Goal: Information Seeking & Learning: Learn about a topic

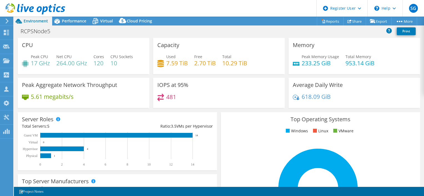
select select "USD"
click at [356, 21] on link "Share" at bounding box center [354, 21] width 23 height 9
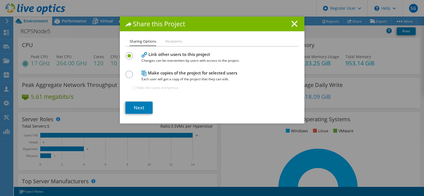
click at [166, 43] on li "Recipients" at bounding box center [173, 41] width 17 height 7
click at [172, 40] on li "Recipients" at bounding box center [173, 41] width 17 height 7
click at [123, 76] on div "Sharing Options Recipients Link other users to this project Changes can be over…" at bounding box center [212, 80] width 184 height 85
click at [125, 72] on label at bounding box center [130, 71] width 10 height 1
click at [0, 0] on input "radio" at bounding box center [0, 0] width 0 height 0
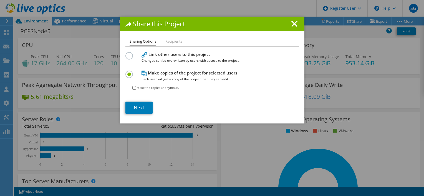
click at [128, 52] on label at bounding box center [130, 52] width 10 height 1
click at [0, 0] on input "radio" at bounding box center [0, 0] width 0 height 0
click at [127, 72] on label at bounding box center [130, 71] width 10 height 1
click at [0, 0] on input "radio" at bounding box center [0, 0] width 0 height 0
click at [291, 22] on line at bounding box center [294, 24] width 6 height 6
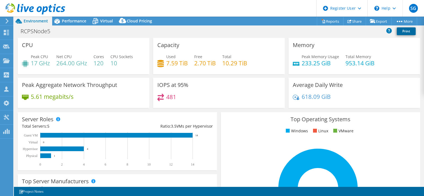
click at [400, 33] on link "Print" at bounding box center [406, 31] width 19 height 8
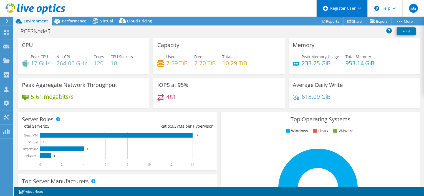
click at [326, 16] on div "Register User" at bounding box center [341, 8] width 51 height 17
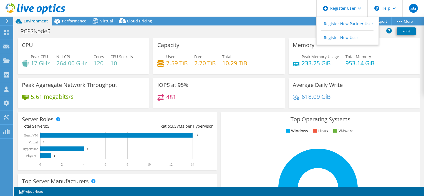
click at [295, 26] on div "RCPSNode5 Print" at bounding box center [219, 32] width 410 height 12
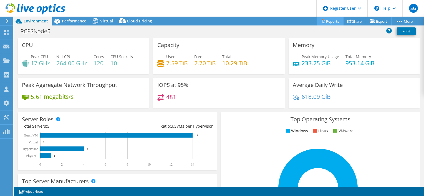
click at [327, 20] on link "Reports" at bounding box center [330, 21] width 27 height 9
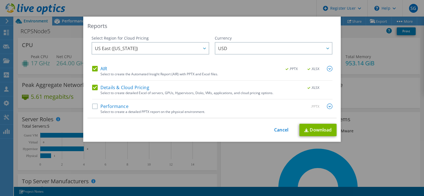
click at [92, 87] on label "Details & Cloud Pricing" at bounding box center [120, 88] width 57 height 6
click at [0, 0] on input "Details & Cloud Pricing" at bounding box center [0, 0] width 0 height 0
click at [312, 69] on span ".XLSX" at bounding box center [313, 69] width 21 height 4
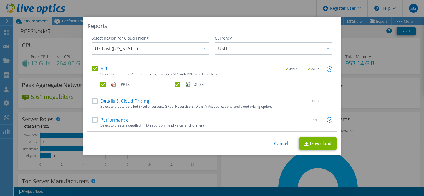
click at [175, 85] on label ".XLSX" at bounding box center [210, 85] width 73 height 6
click at [0, 0] on input ".XLSX" at bounding box center [0, 0] width 0 height 0
click at [93, 121] on label "Performance" at bounding box center [110, 120] width 36 height 6
click at [0, 0] on input "Performance" at bounding box center [0, 0] width 0 height 0
click at [321, 147] on link "Download" at bounding box center [317, 144] width 37 height 12
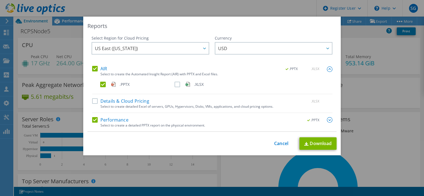
click at [356, 60] on div "Reports Select Region for Cloud Pricing Asia Pacific ([GEOGRAPHIC_DATA]) [GEOGR…" at bounding box center [212, 98] width 424 height 163
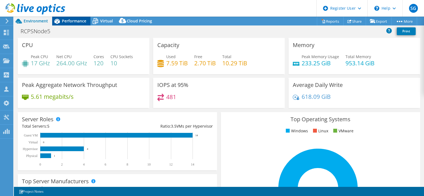
click at [71, 23] on span "Performance" at bounding box center [74, 20] width 24 height 5
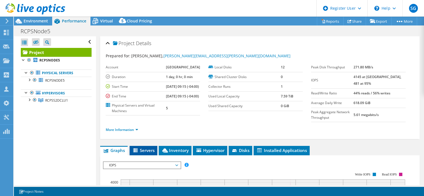
click at [149, 153] on span "Servers" at bounding box center [143, 151] width 22 height 6
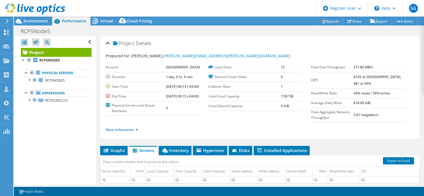
click at [201, 30] on div "RCPSNode5 Print" at bounding box center [219, 31] width 410 height 10
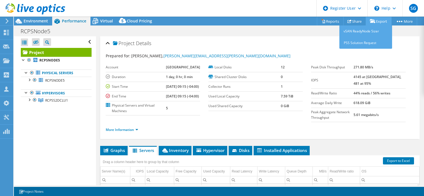
click at [371, 20] on icon at bounding box center [373, 21] width 6 height 4
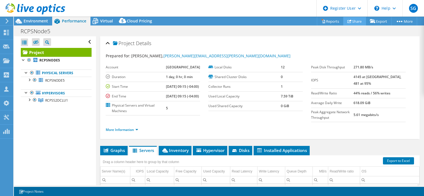
click at [353, 23] on link "Share" at bounding box center [354, 21] width 23 height 9
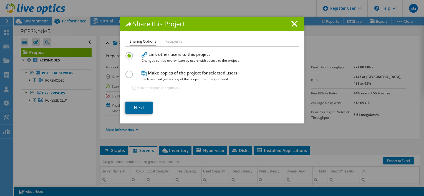
click at [141, 105] on link "Next" at bounding box center [138, 108] width 27 height 12
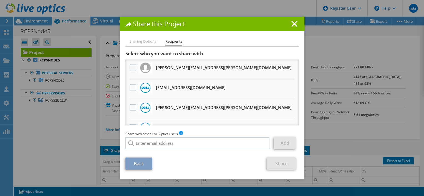
click at [131, 65] on label at bounding box center [134, 68] width 8 height 7
click at [0, 0] on input "checkbox" at bounding box center [0, 0] width 0 height 0
click at [285, 167] on link "Share" at bounding box center [281, 164] width 29 height 12
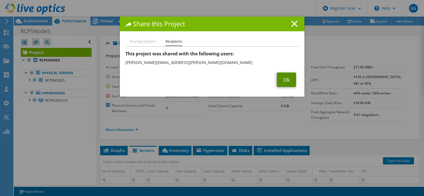
click at [283, 78] on link "Ok" at bounding box center [286, 80] width 19 height 14
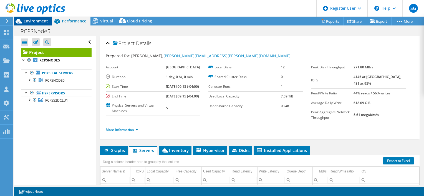
click at [42, 24] on div "Environment" at bounding box center [33, 21] width 38 height 9
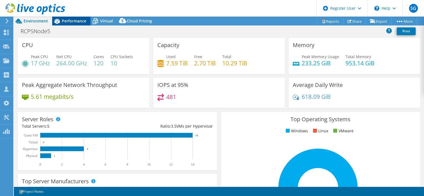
click at [70, 22] on span "Performance" at bounding box center [74, 20] width 24 height 5
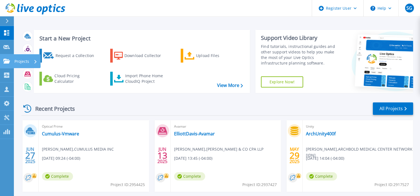
click at [6, 60] on icon at bounding box center [6, 61] width 7 height 5
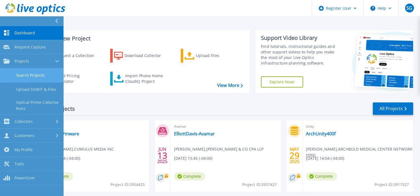
click at [43, 78] on link "Search Projects" at bounding box center [31, 76] width 63 height 14
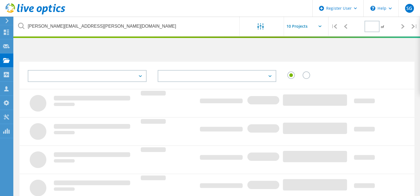
type input "1"
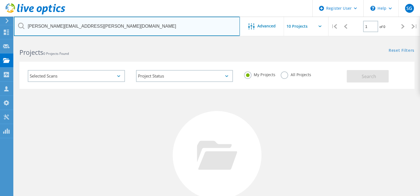
click at [185, 29] on input "[PERSON_NAME][EMAIL_ADDRESS][PERSON_NAME][DOMAIN_NAME]" at bounding box center [127, 26] width 226 height 19
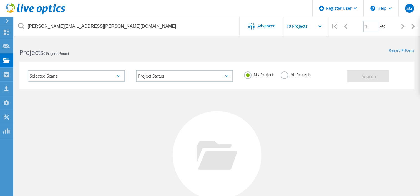
click at [287, 83] on div "My Projects All Projects" at bounding box center [292, 75] width 108 height 21
click at [284, 75] on label "All Projects" at bounding box center [295, 74] width 30 height 5
click at [0, 0] on input "All Projects" at bounding box center [0, 0] width 0 height 0
click at [364, 80] on button "Search" at bounding box center [367, 76] width 42 height 12
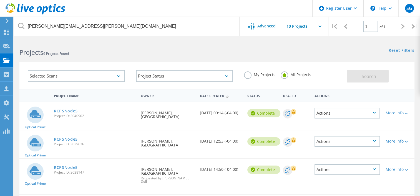
click at [62, 109] on link "RCPSNode5" at bounding box center [66, 111] width 24 height 4
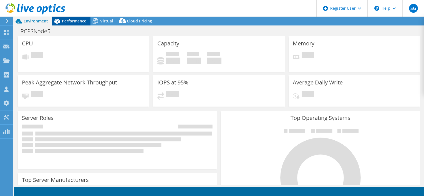
click at [79, 21] on span "Performance" at bounding box center [74, 20] width 24 height 5
select select "USD"
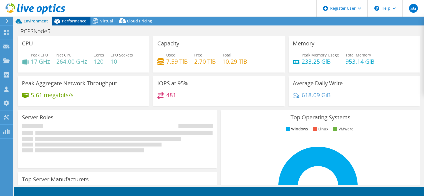
click at [68, 19] on span "Performance" at bounding box center [74, 20] width 24 height 5
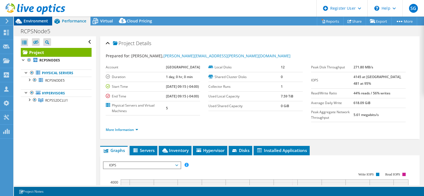
click at [40, 24] on div "Environment" at bounding box center [33, 21] width 38 height 9
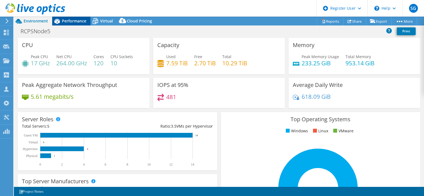
click at [65, 22] on span "Performance" at bounding box center [74, 20] width 24 height 5
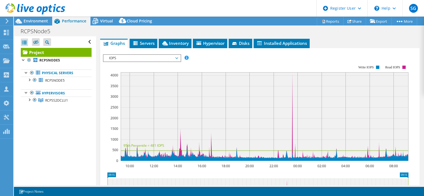
scroll to position [116, 0]
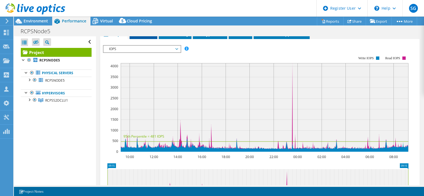
click at [143, 37] on span "Servers" at bounding box center [143, 34] width 22 height 6
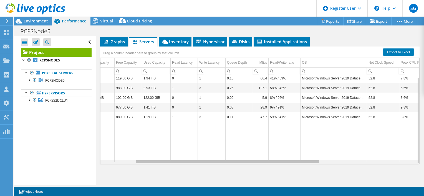
scroll to position [0, 0]
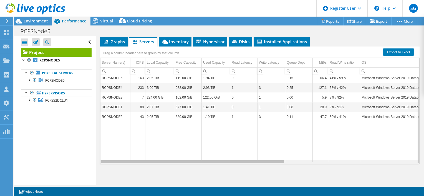
drag, startPoint x: 241, startPoint y: 174, endPoint x: 214, endPoint y: 194, distance: 33.8
click at [214, 194] on body "SG Dell User Sachin Ganeshbabu Sachin.Ganeshbabu@Dell.com Dell My Profile Log O…" at bounding box center [212, 98] width 424 height 196
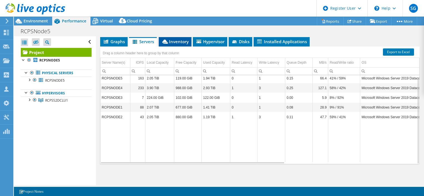
click at [181, 44] on span "Inventory" at bounding box center [174, 42] width 27 height 6
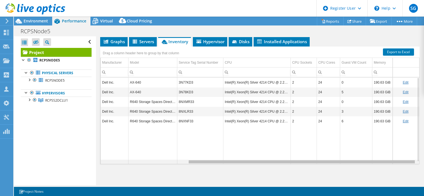
drag, startPoint x: 198, startPoint y: 174, endPoint x: 314, endPoint y: 168, distance: 116.4
click at [314, 168] on body "SG Dell User Sachin Ganeshbabu Sachin.Ganeshbabu@Dell.com Dell My Profile Log O…" at bounding box center [212, 98] width 424 height 196
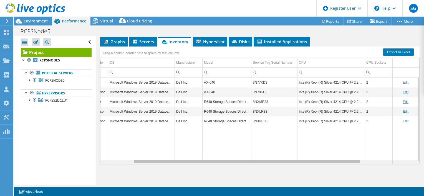
scroll to position [0, 43]
drag, startPoint x: 191, startPoint y: 174, endPoint x: 136, endPoint y: 183, distance: 55.7
click at [136, 183] on body "SG Dell User Sachin Ganeshbabu Sachin.Ganeshbabu@Dell.com Dell My Profile Log O…" at bounding box center [212, 98] width 424 height 196
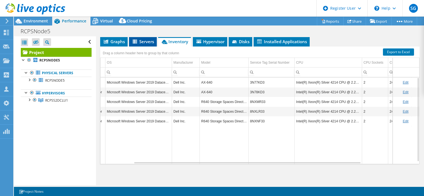
scroll to position [0, 0]
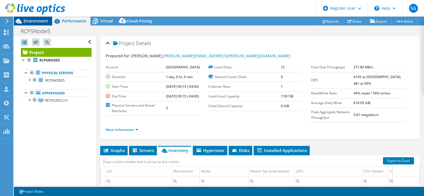
click at [30, 19] on span "Environment" at bounding box center [36, 20] width 24 height 5
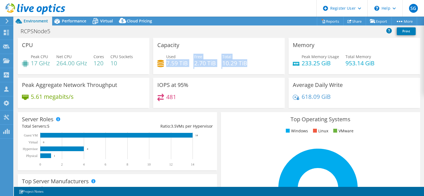
drag, startPoint x: 165, startPoint y: 60, endPoint x: 254, endPoint y: 67, distance: 89.0
click at [254, 67] on div "Used 7.59 TiB Free 2.70 TiB Total 10.29 TiB" at bounding box center [218, 63] width 123 height 18
drag, startPoint x: 254, startPoint y: 67, endPoint x: 253, endPoint y: 79, distance: 12.3
click at [253, 79] on div "IOPS at 95% 481" at bounding box center [218, 93] width 131 height 30
drag, startPoint x: 248, startPoint y: 64, endPoint x: 152, endPoint y: 47, distance: 96.9
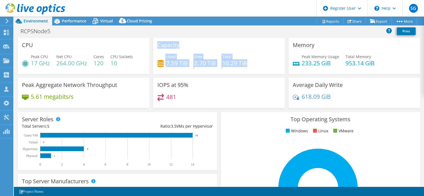
click at [153, 47] on div "Capacity Used 7.59 TiB Free 2.70 TiB Total 10.29 TiB" at bounding box center [218, 56] width 131 height 36
drag, startPoint x: 152, startPoint y: 47, endPoint x: 209, endPoint y: 67, distance: 59.8
click at [209, 67] on div "Used 7.59 TiB Free 2.70 TiB Total 10.29 TiB" at bounding box center [218, 63] width 123 height 18
click at [210, 63] on h4 "2.70 TiB" at bounding box center [205, 63] width 22 height 6
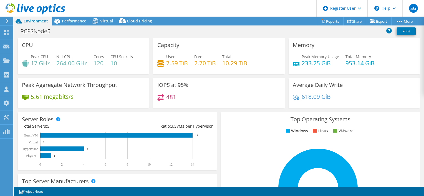
click at [232, 66] on h4 "10.29 TiB" at bounding box center [234, 63] width 25 height 6
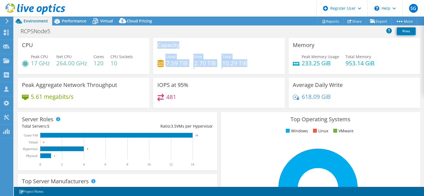
drag, startPoint x: 253, startPoint y: 66, endPoint x: 155, endPoint y: 42, distance: 100.6
click at [155, 42] on div "Capacity Used 7.59 TiB Free 2.70 TiB Total 10.29 TiB" at bounding box center [218, 56] width 131 height 36
drag, startPoint x: 155, startPoint y: 42, endPoint x: 226, endPoint y: 55, distance: 72.5
click at [226, 55] on span "Total" at bounding box center [226, 56] width 9 height 5
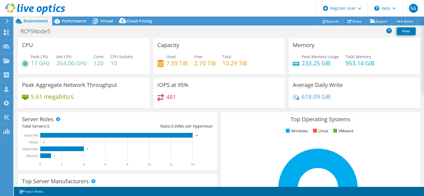
click at [249, 73] on div "Capacity Used 7.59 TiB Free 2.70 TiB Total 10.29 TiB" at bounding box center [218, 56] width 131 height 36
click at [257, 57] on div "Used 7.59 TiB Free 2.70 TiB Total 10.29 TiB" at bounding box center [218, 63] width 123 height 18
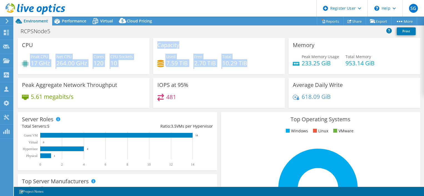
drag, startPoint x: 249, startPoint y: 62, endPoint x: 147, endPoint y: 46, distance: 102.4
click at [147, 46] on div "CPU Peak CPU 17 GHz Net CPU 264.00 GHz Cores 120 CPU Sockets 10 Capacity Used 7…" at bounding box center [219, 75] width 406 height 74
drag, startPoint x: 147, startPoint y: 46, endPoint x: 193, endPoint y: 60, distance: 47.5
click at [193, 60] on div "Used 7.59 TiB Free 2.70 TiB Total 10.29 TiB" at bounding box center [218, 63] width 123 height 18
click at [261, 60] on div "Used 7.59 TiB Free 2.70 TiB Total 10.29 TiB" at bounding box center [218, 63] width 123 height 18
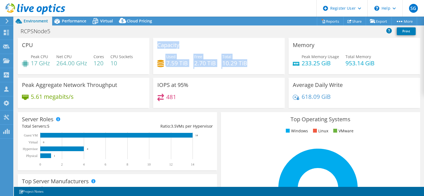
drag, startPoint x: 254, startPoint y: 62, endPoint x: 154, endPoint y: 43, distance: 101.3
click at [154, 43] on div "Capacity Used 7.59 TiB Free 2.70 TiB Total 10.29 TiB" at bounding box center [218, 56] width 131 height 36
drag, startPoint x: 154, startPoint y: 43, endPoint x: 215, endPoint y: 57, distance: 62.2
click at [215, 57] on div "Used 7.59 TiB Free 2.70 TiB Total 10.29 TiB" at bounding box center [218, 63] width 123 height 18
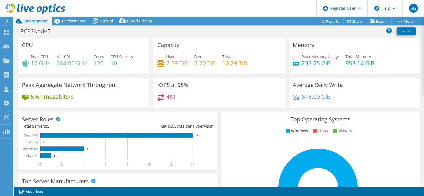
click at [251, 60] on div "Used 7.59 TiB Free 2.70 TiB Total 10.29 TiB" at bounding box center [218, 63] width 123 height 18
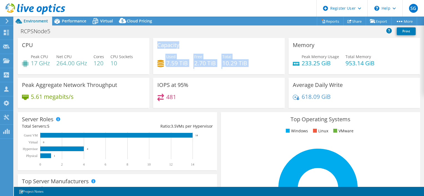
drag, startPoint x: 251, startPoint y: 60, endPoint x: 153, endPoint y: 44, distance: 99.4
click at [153, 44] on div "Capacity Used 7.59 TiB Free 2.70 TiB Total 10.29 TiB" at bounding box center [218, 56] width 131 height 36
drag, startPoint x: 153, startPoint y: 44, endPoint x: 202, endPoint y: 58, distance: 51.4
click at [202, 58] on div "Free 2.70 TiB" at bounding box center [205, 60] width 22 height 12
click at [243, 60] on h4 "10.29 TiB" at bounding box center [234, 63] width 25 height 6
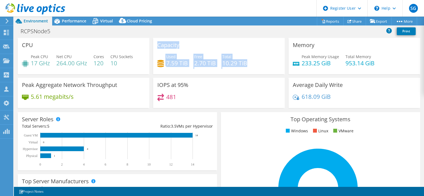
drag, startPoint x: 251, startPoint y: 61, endPoint x: 155, endPoint y: 42, distance: 97.8
click at [155, 42] on div "Capacity Used 7.59 TiB Free 2.70 TiB Total 10.29 TiB" at bounding box center [218, 56] width 131 height 36
drag, startPoint x: 155, startPoint y: 42, endPoint x: 240, endPoint y: 47, distance: 85.3
click at [240, 47] on div "Capacity Used 7.59 TiB Free 2.70 TiB Total 10.29 TiB" at bounding box center [218, 56] width 131 height 36
